Goal: Communication & Community: Answer question/provide support

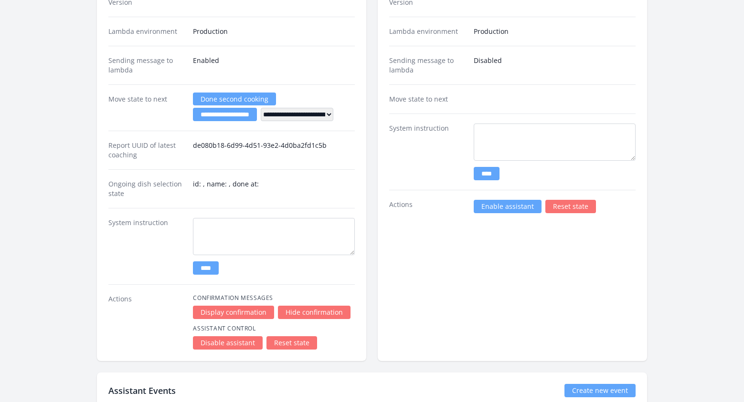
scroll to position [1407, 0]
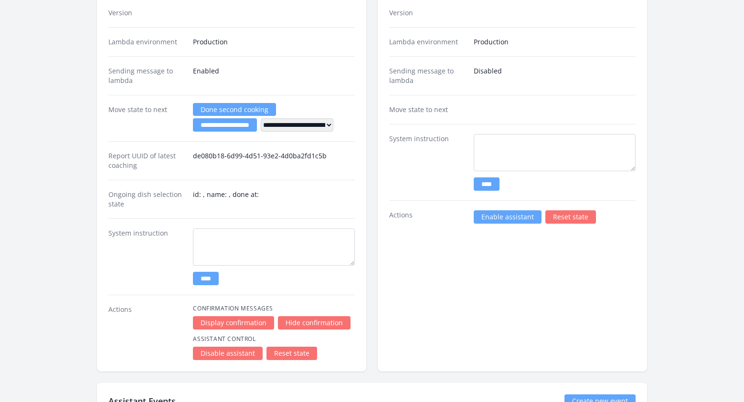
click at [493, 219] on link "Enable assistant" at bounding box center [507, 216] width 68 height 13
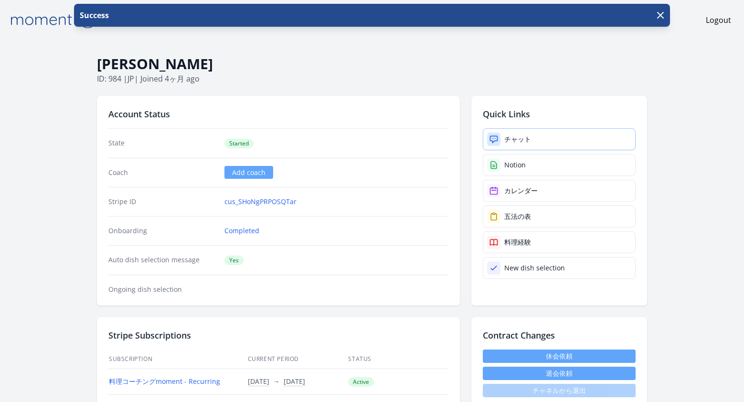
click at [527, 137] on div "チャット" at bounding box center [517, 140] width 27 height 10
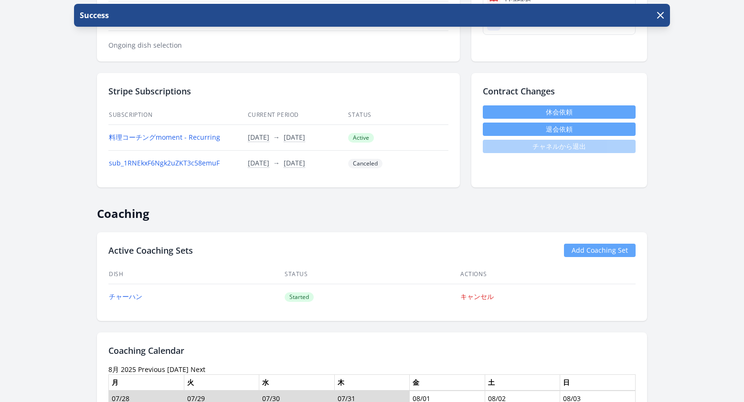
scroll to position [242, 0]
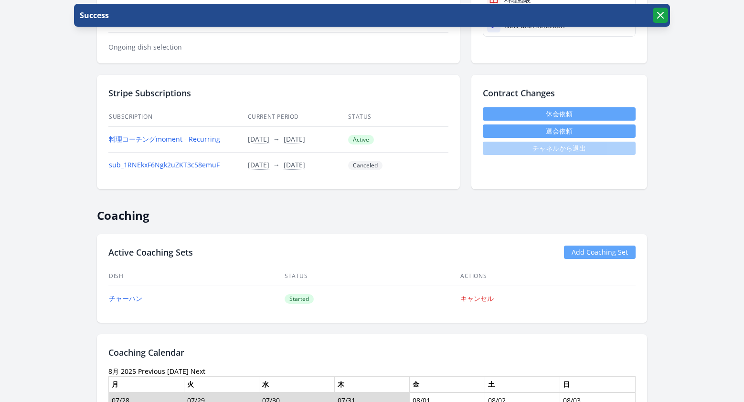
click at [663, 17] on icon "button" at bounding box center [659, 15] width 11 height 11
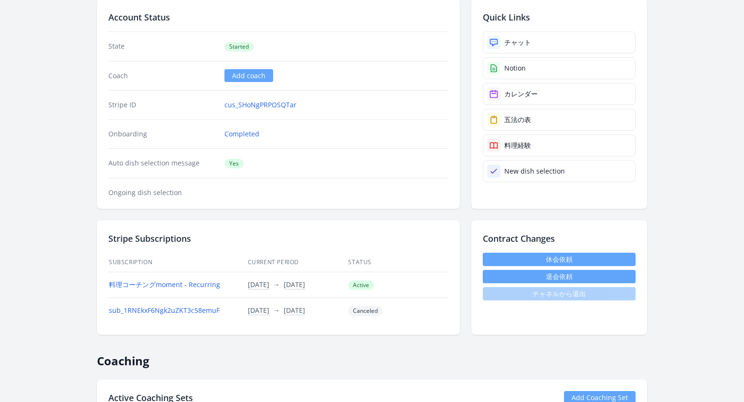
scroll to position [0, 0]
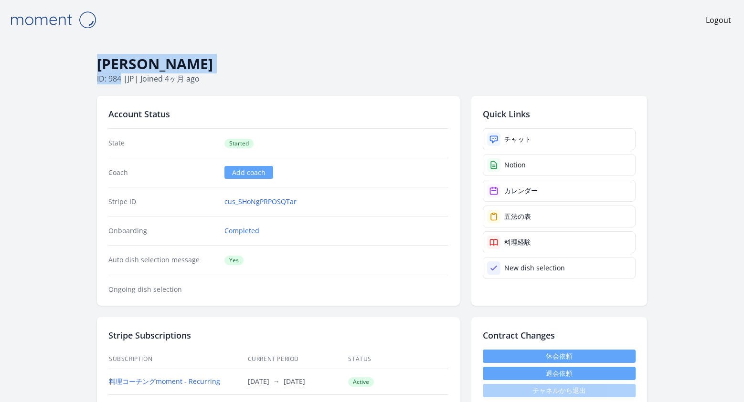
drag, startPoint x: 120, startPoint y: 78, endPoint x: 97, endPoint y: 63, distance: 27.9
click at [97, 63] on div "[PERSON_NAME] ID: 984 | jp | Joined 4ヶ月 ago" at bounding box center [372, 70] width 550 height 30
copy div "[PERSON_NAME] ID: 984"
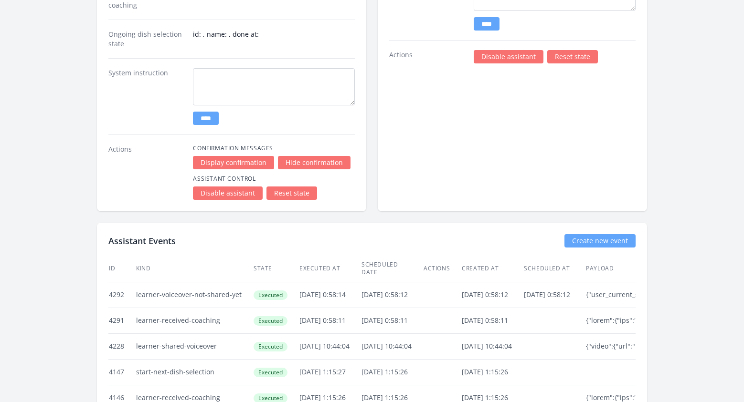
scroll to position [1582, 0]
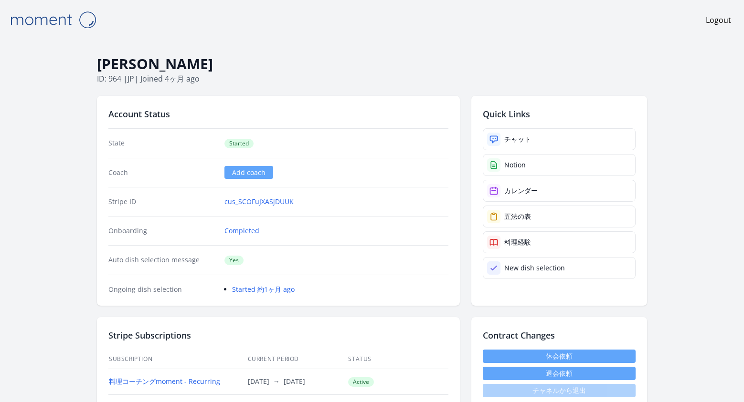
drag, startPoint x: 213, startPoint y: 65, endPoint x: 98, endPoint y: 64, distance: 115.5
click at [98, 64] on h1 "[PERSON_NAME]" at bounding box center [372, 64] width 550 height 18
copy h1 "[PERSON_NAME]"
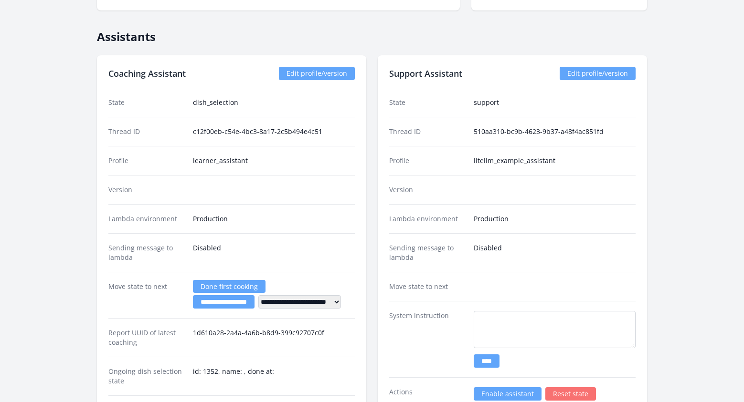
scroll to position [972, 0]
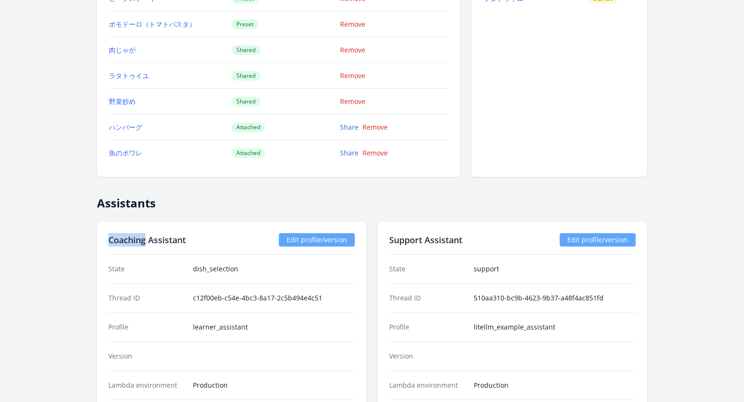
drag, startPoint x: 106, startPoint y: 238, endPoint x: 145, endPoint y: 238, distance: 39.1
copy h2 "Coaching"
